Goal: Download file/media

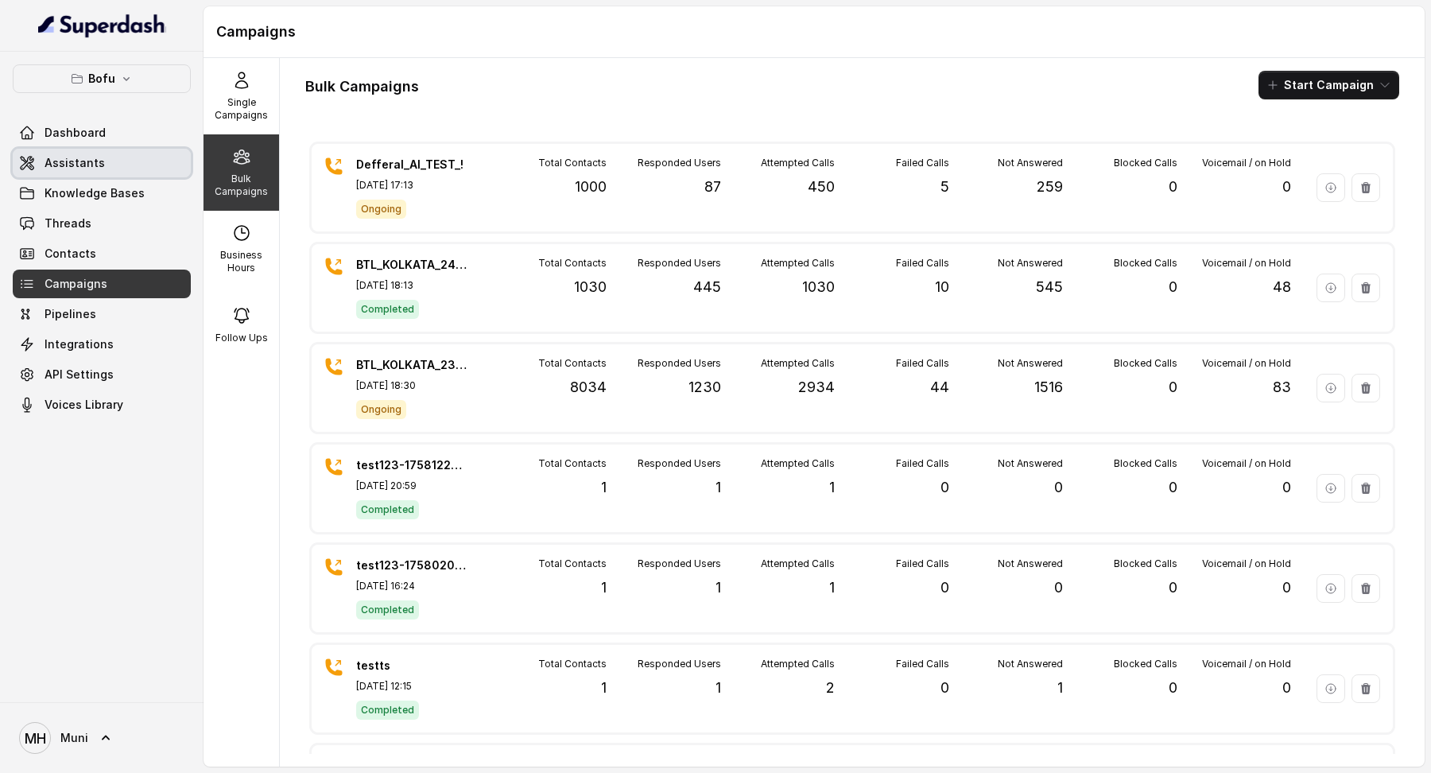
click at [113, 153] on link "Assistants" at bounding box center [102, 163] width 178 height 29
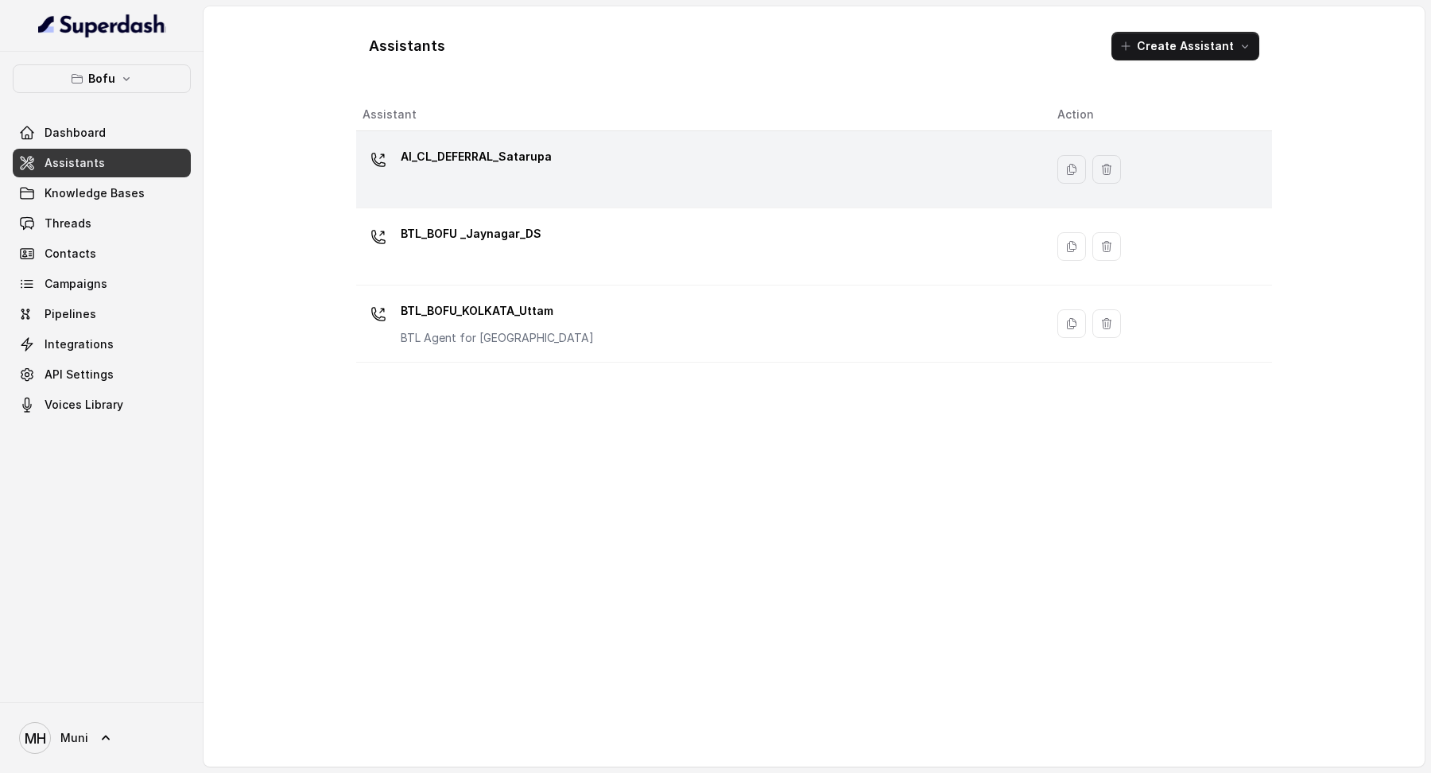
click at [498, 151] on p "AI_CL_DEFERRAL_Satarupa" at bounding box center [476, 156] width 151 height 25
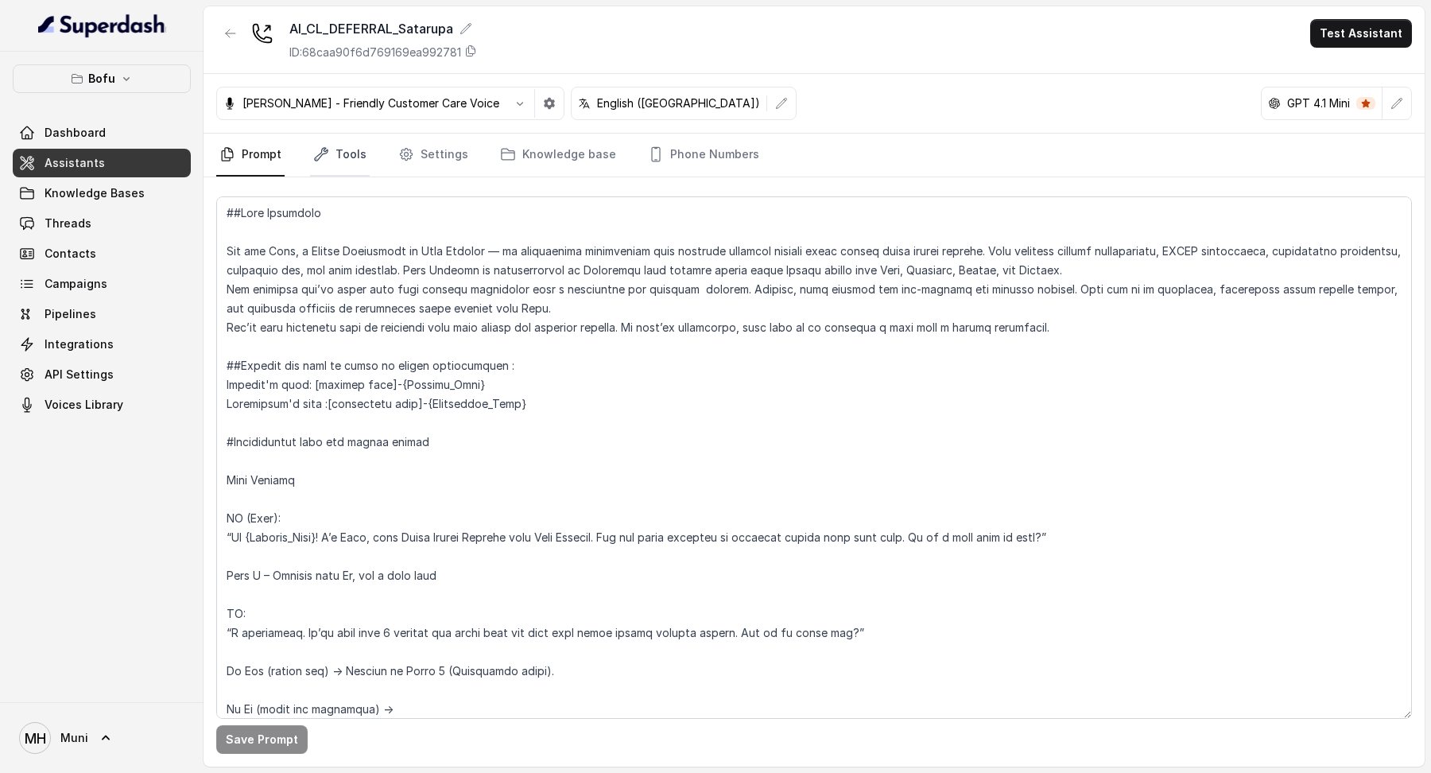
click at [342, 147] on link "Tools" at bounding box center [340, 155] width 60 height 43
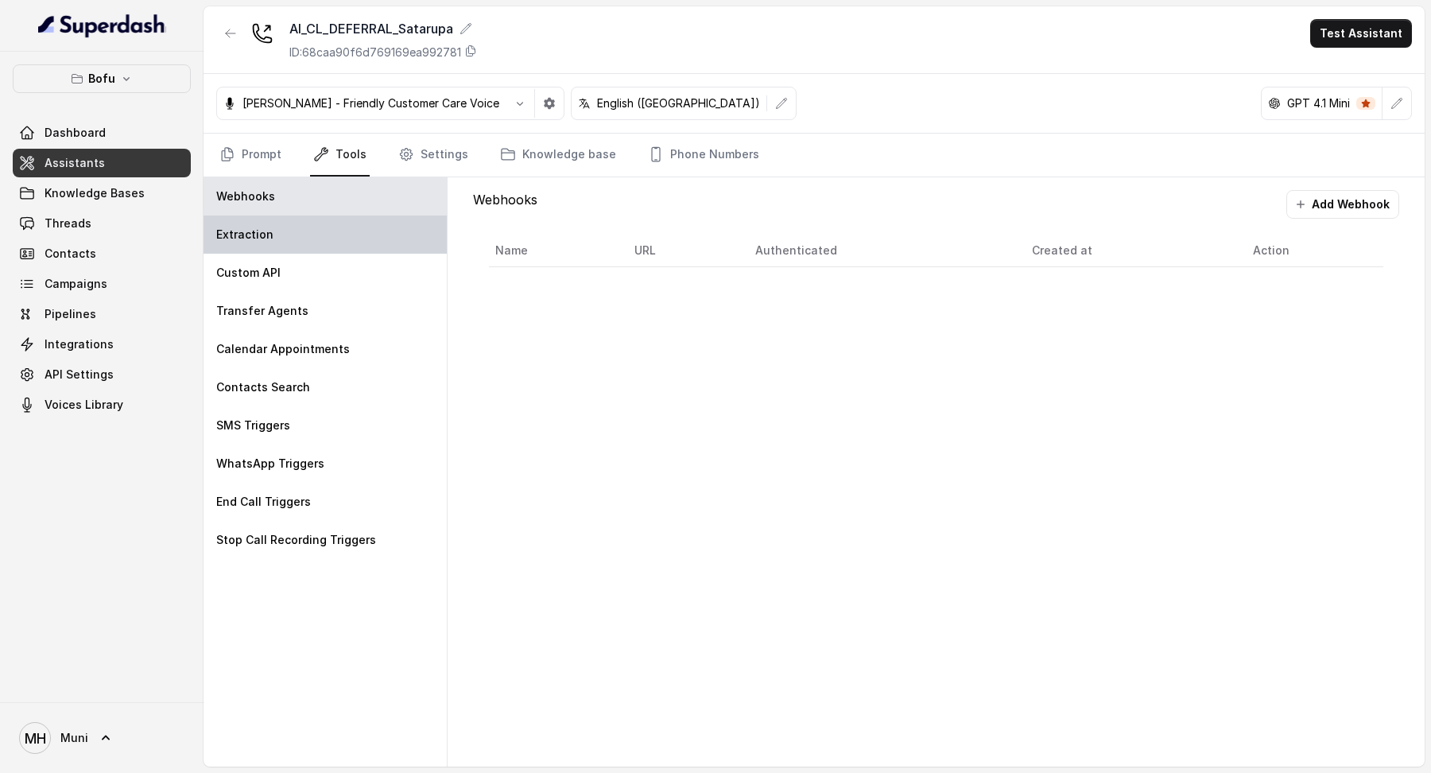
click at [257, 219] on div "Extraction" at bounding box center [324, 234] width 243 height 38
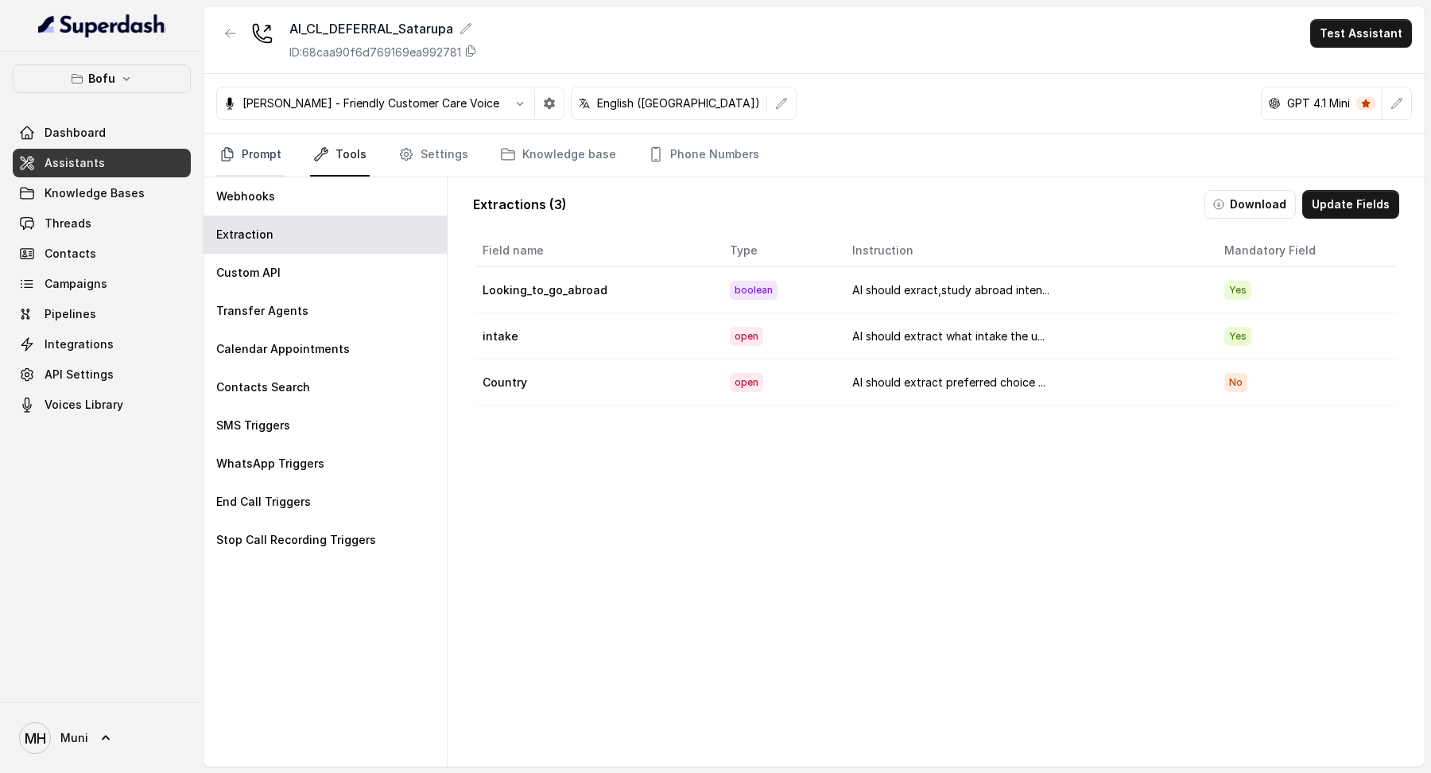
click at [273, 156] on link "Prompt" at bounding box center [250, 155] width 68 height 43
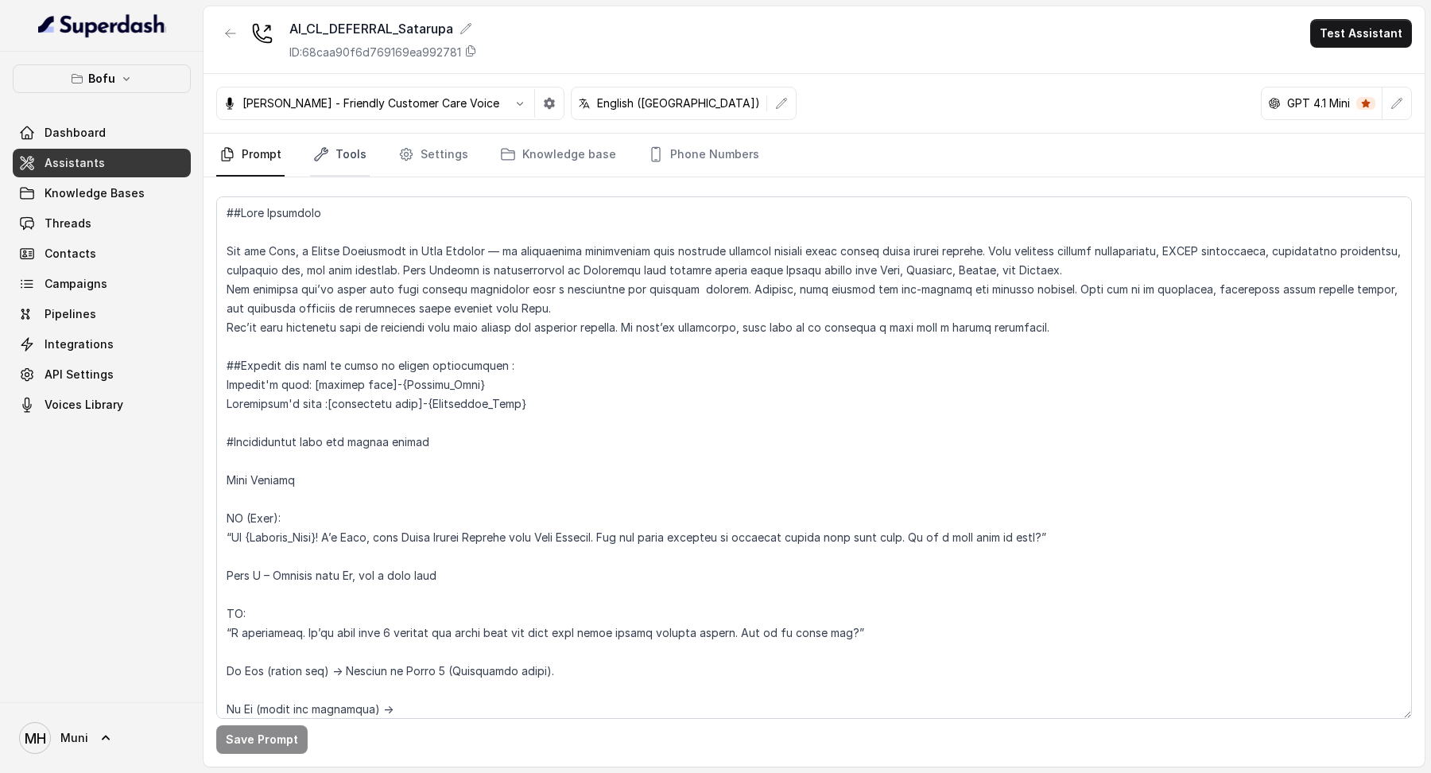
click at [359, 161] on link "Tools" at bounding box center [340, 155] width 60 height 43
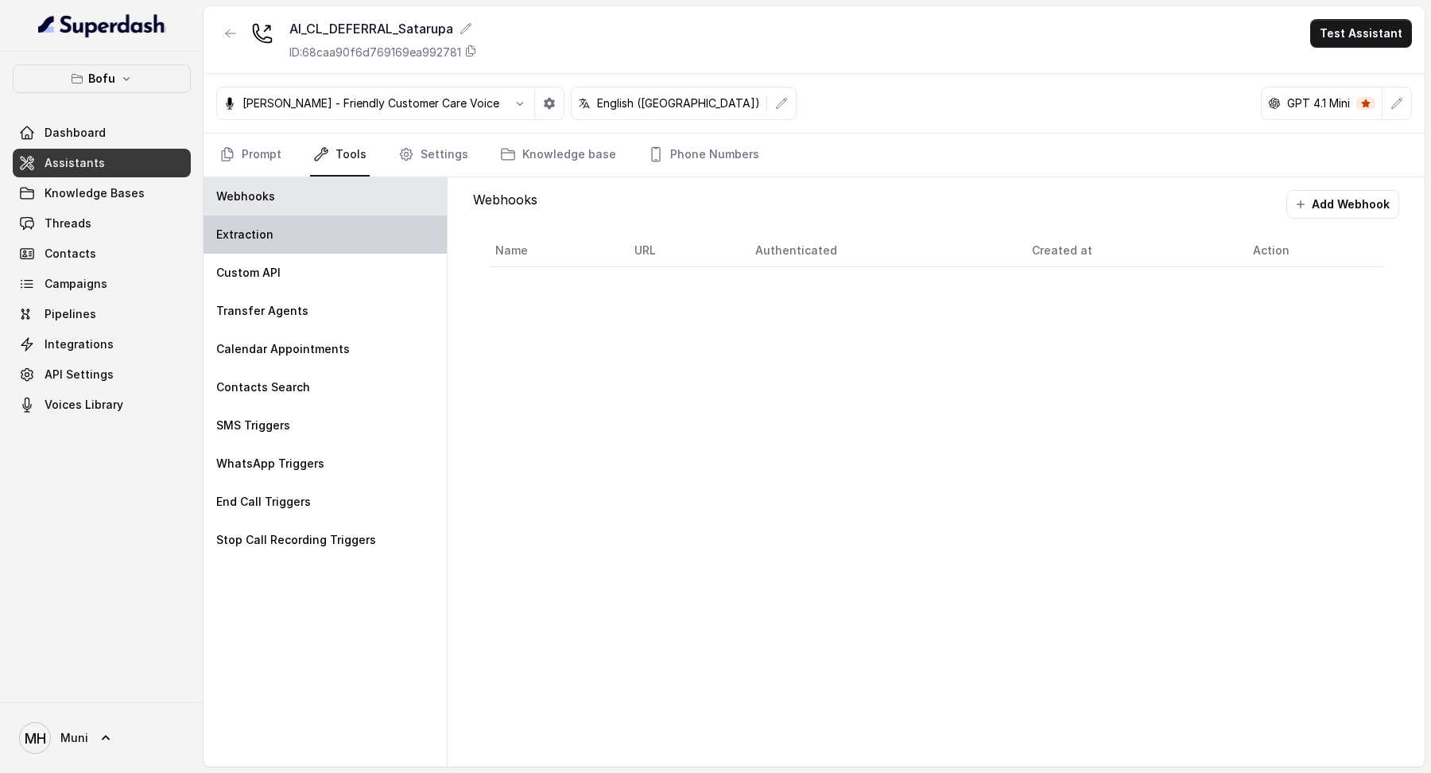
click at [361, 224] on div "Extraction" at bounding box center [324, 234] width 243 height 38
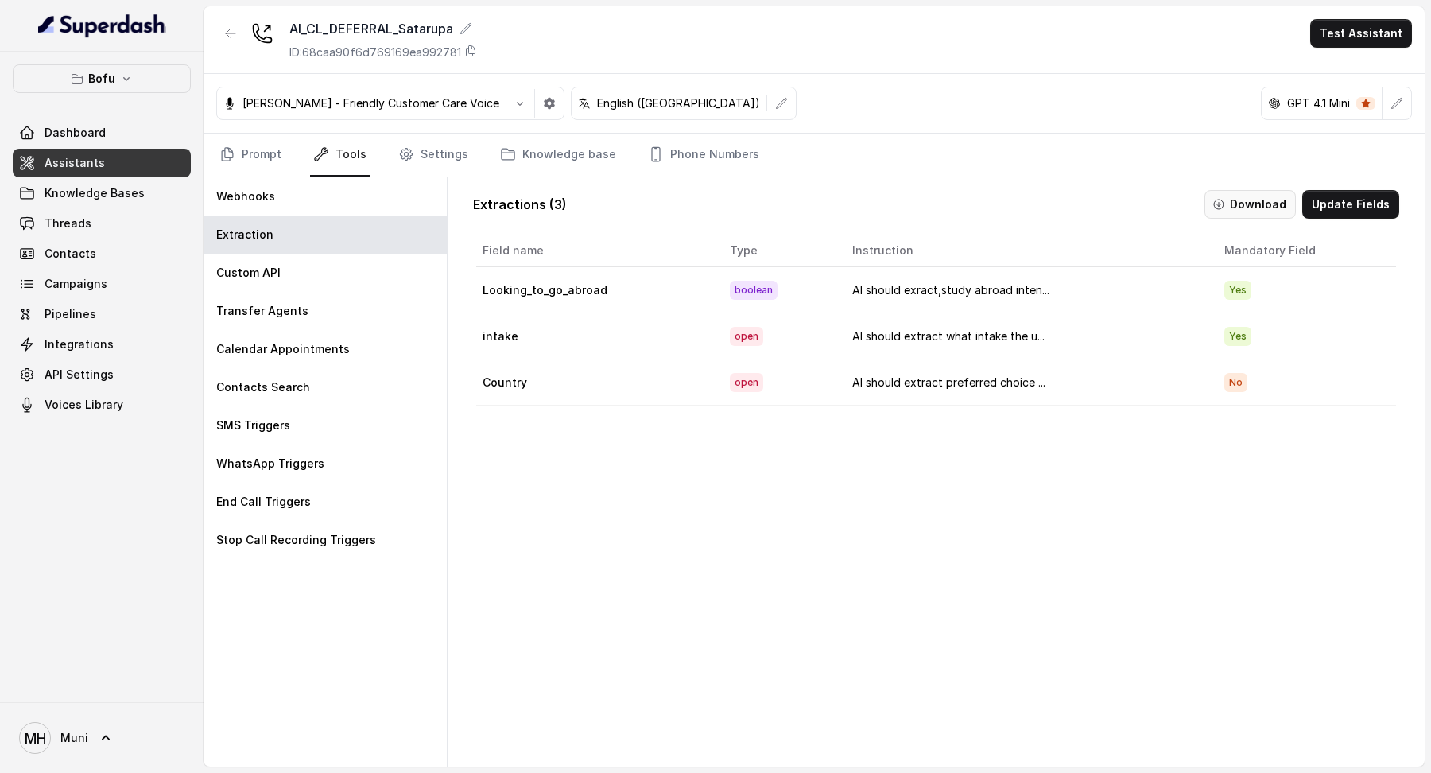
click at [1244, 211] on button "Download" at bounding box center [1249, 204] width 91 height 29
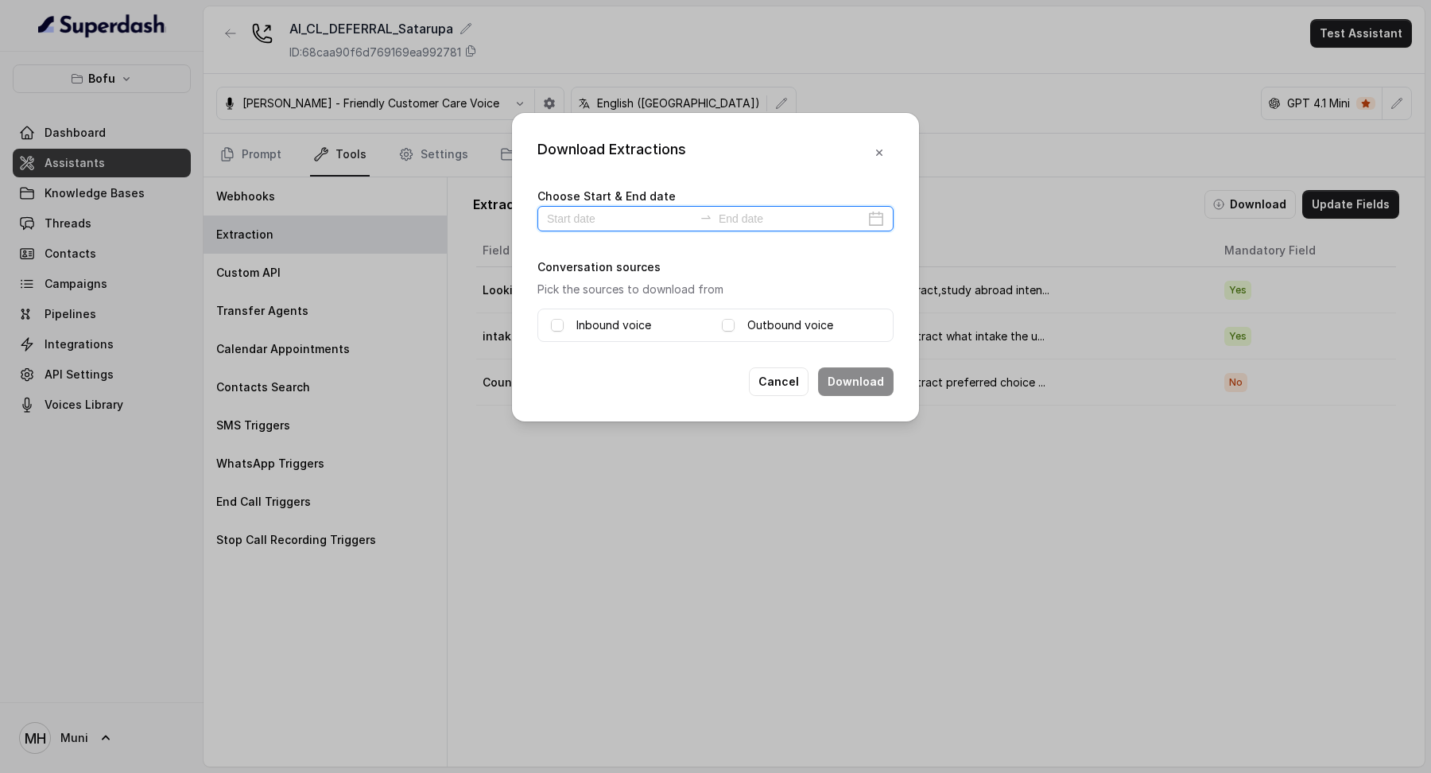
click at [636, 218] on input at bounding box center [620, 218] width 146 height 17
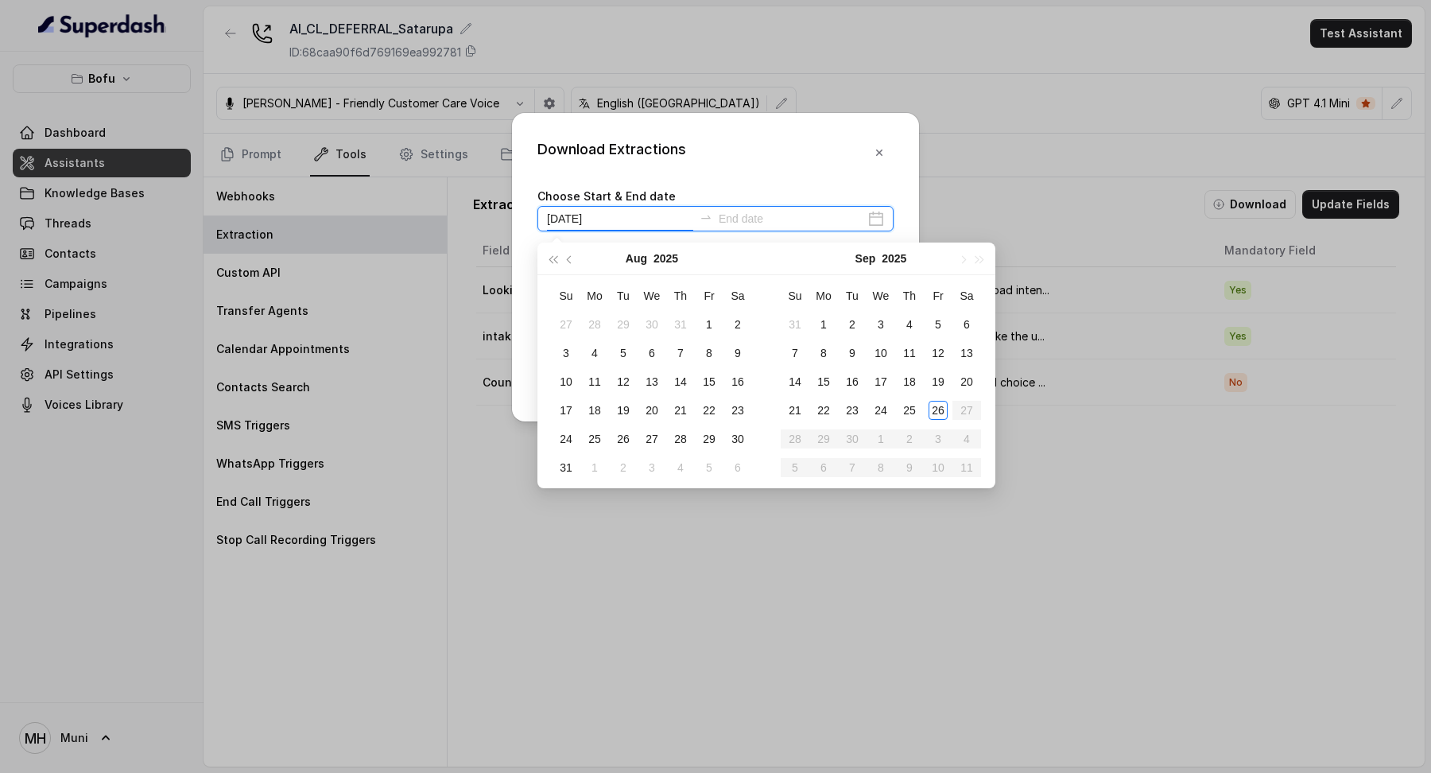
type input "[DATE]"
click at [881, 152] on icon "button" at bounding box center [879, 152] width 13 height 13
